Goal: Information Seeking & Learning: Learn about a topic

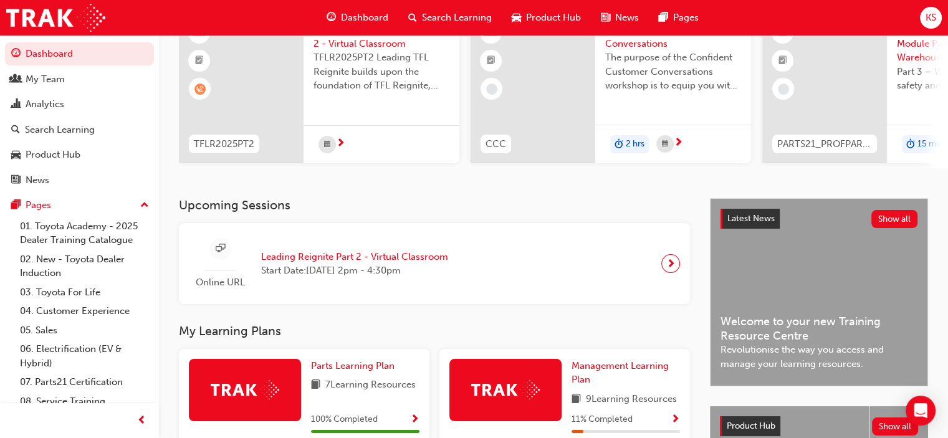
scroll to position [118, 0]
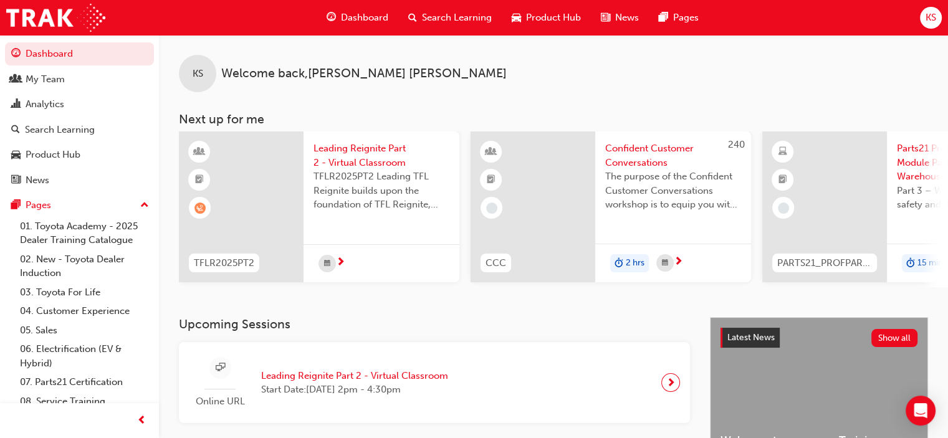
click at [462, 124] on h3 "Next up for me" at bounding box center [553, 119] width 789 height 14
click at [445, 323] on h3 "Upcoming Sessions" at bounding box center [434, 324] width 511 height 14
drag, startPoint x: 448, startPoint y: 291, endPoint x: 558, endPoint y: 295, distance: 110.4
click at [558, 295] on div "KS Welcome back , [PERSON_NAME] Next up for me TFLR2025PT2 Leading Reignite Par…" at bounding box center [553, 176] width 789 height 282
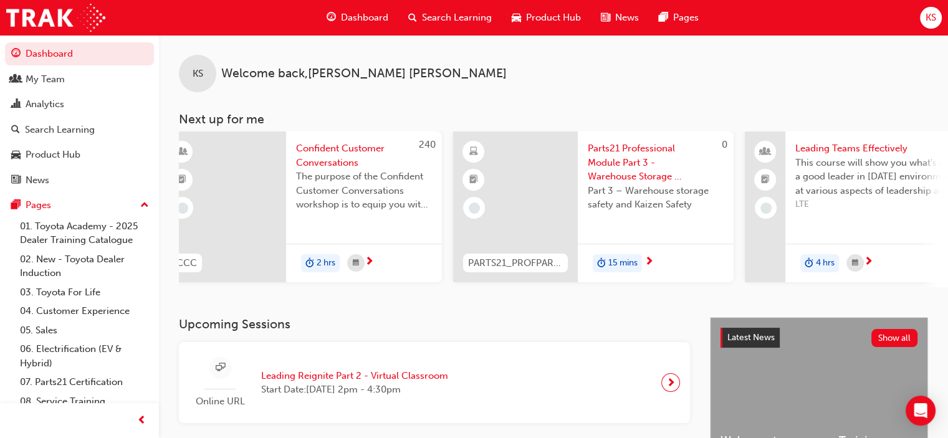
scroll to position [0, 433]
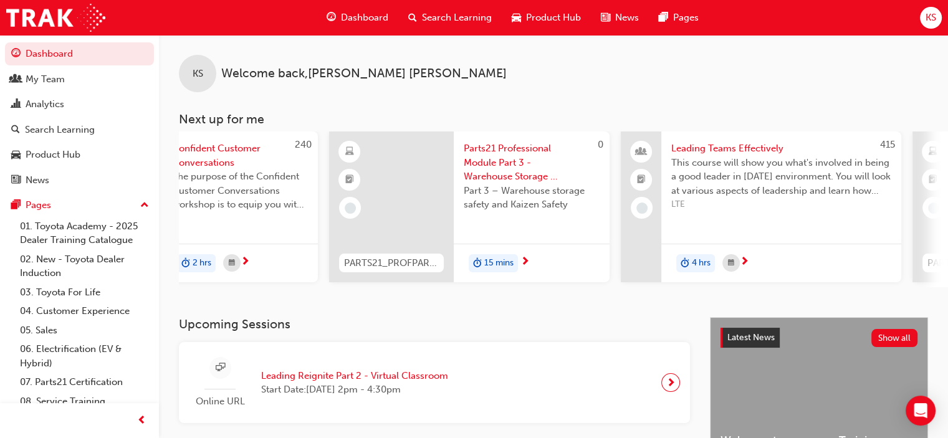
click at [710, 151] on span "Leading Teams Effectively" at bounding box center [781, 148] width 220 height 14
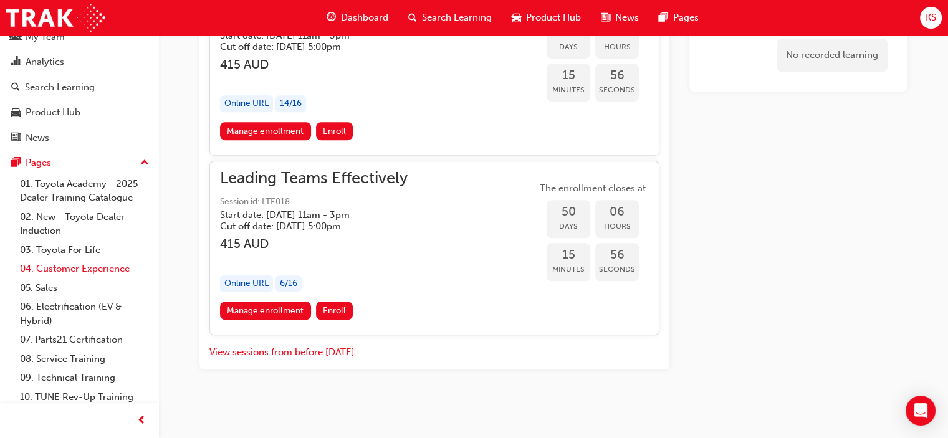
scroll to position [67, 0]
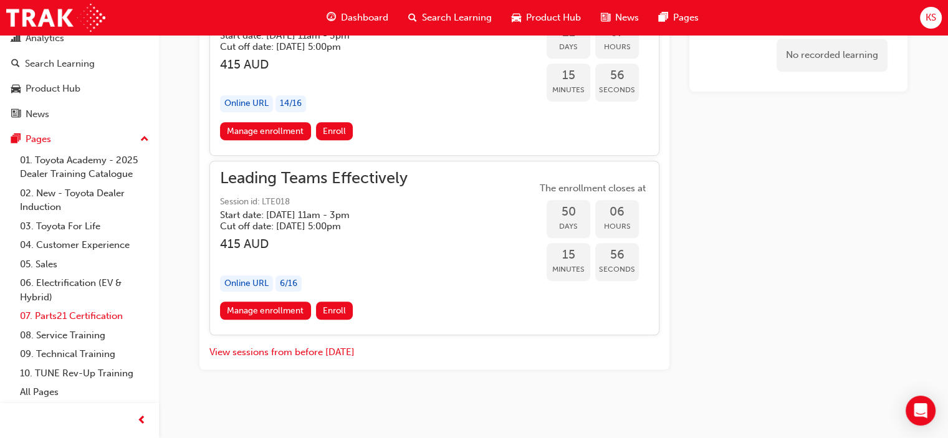
click at [90, 315] on link "07. Parts21 Certification" at bounding box center [84, 315] width 139 height 19
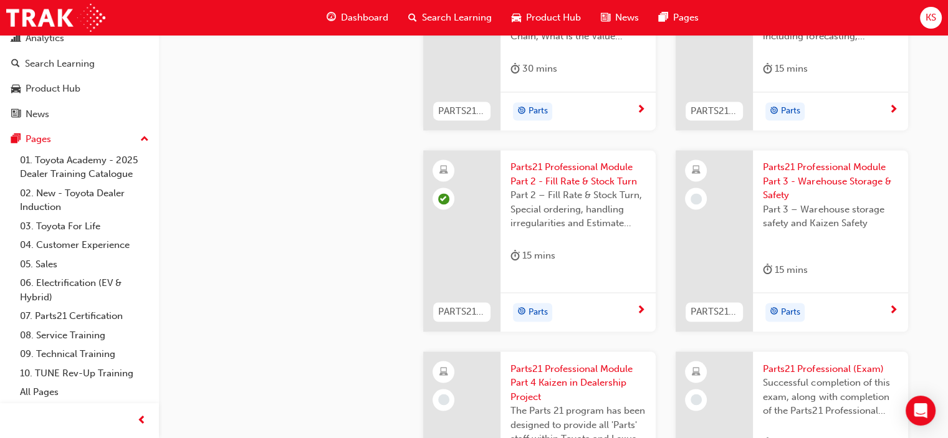
scroll to position [2118, 0]
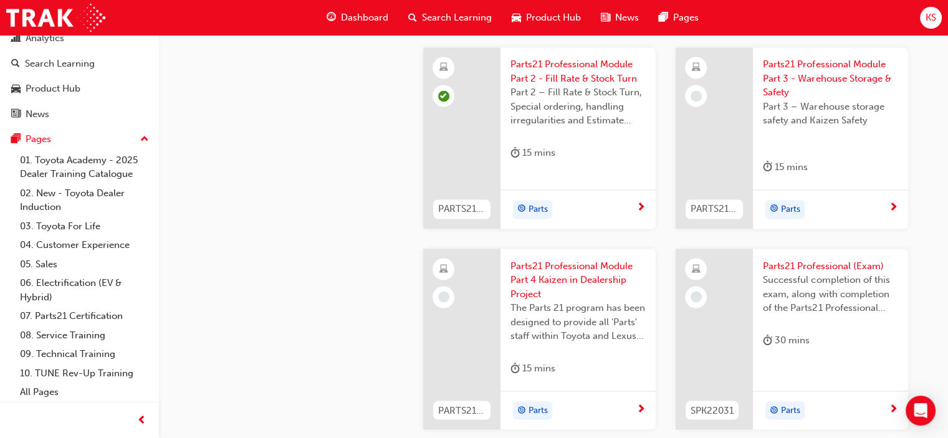
click at [810, 64] on span "Parts21 Professional Module Part 3 - Warehouse Storage & Safety" at bounding box center [830, 78] width 135 height 42
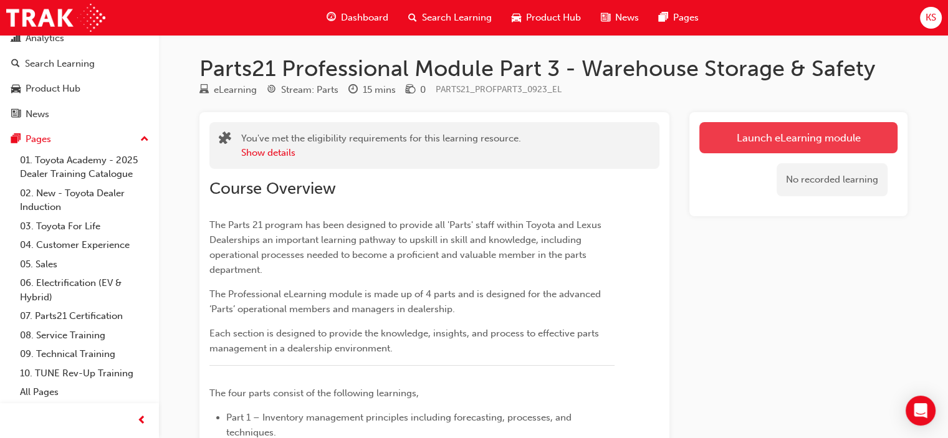
click at [770, 139] on link "Launch eLearning module" at bounding box center [798, 137] width 198 height 31
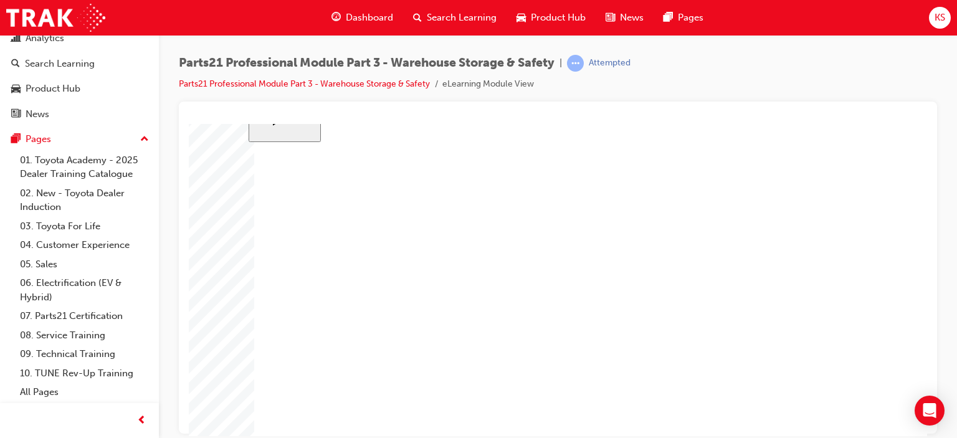
scroll to position [92, 0]
